Goal: Information Seeking & Learning: Learn about a topic

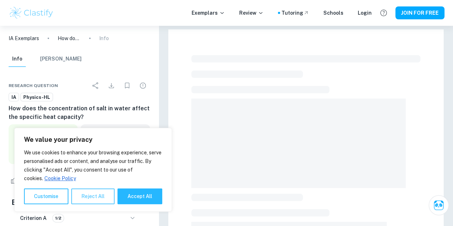
click at [76, 201] on button "Reject All" at bounding box center [92, 196] width 43 height 16
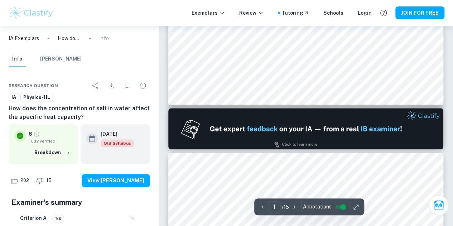
type input "2"
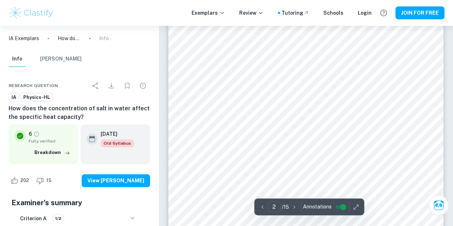
scroll to position [533, 0]
